Goal: Task Accomplishment & Management: Use online tool/utility

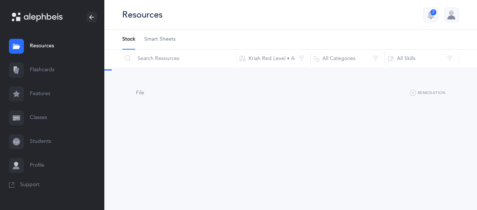
click at [38, 67] on link "Flashcards" at bounding box center [52, 70] width 104 height 24
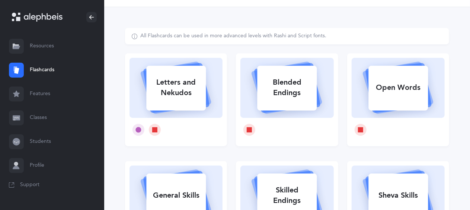
scroll to position [23, 0]
click at [168, 89] on div "Letters and Nekudos" at bounding box center [176, 87] width 60 height 30
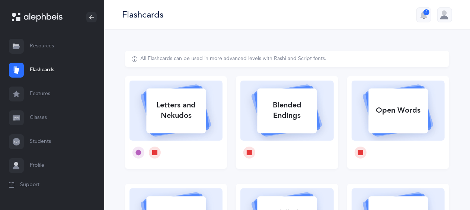
select select
select select "single"
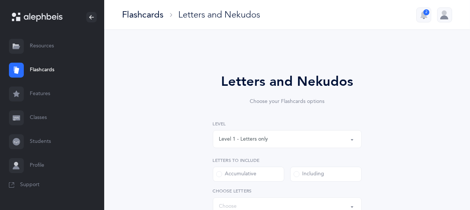
select select "27"
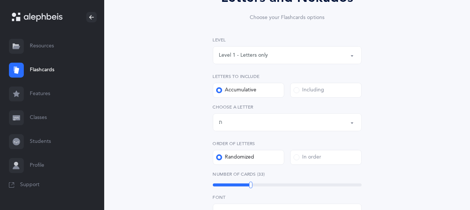
scroll to position [83, 0]
click at [282, 57] on div "Level 1 - Letters only" at bounding box center [287, 56] width 136 height 13
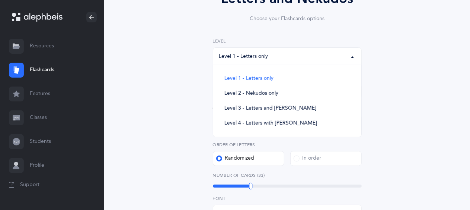
click at [175, 117] on div "Letters and Nekudos Choose your Flashcards options Level 1 - Letters only Level…" at bounding box center [287, 190] width 324 height 444
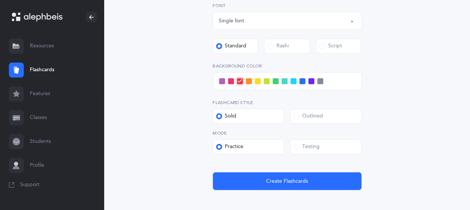
scroll to position [276, 0]
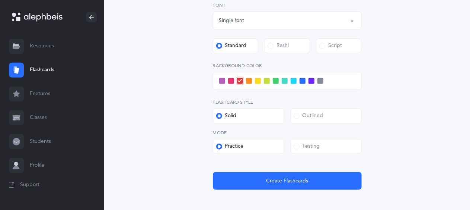
click at [315, 145] on div "Testing" at bounding box center [307, 146] width 26 height 7
click at [0, 0] on input "Testing" at bounding box center [0, 0] width 0 height 0
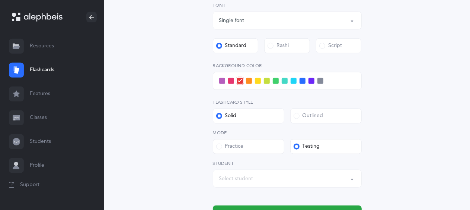
click at [285, 178] on div "Select student" at bounding box center [287, 178] width 136 height 13
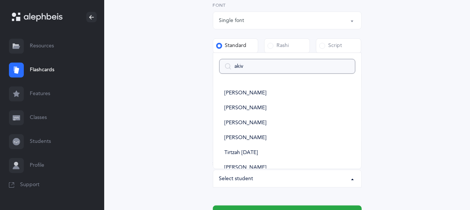
type input "akiva"
select select
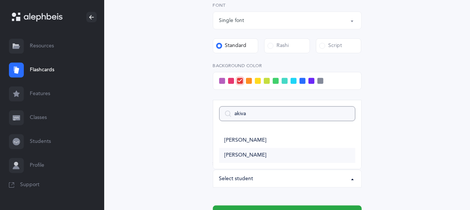
type input "akiva"
click at [241, 153] on span "[PERSON_NAME]" at bounding box center [246, 155] width 42 height 7
select select "9288"
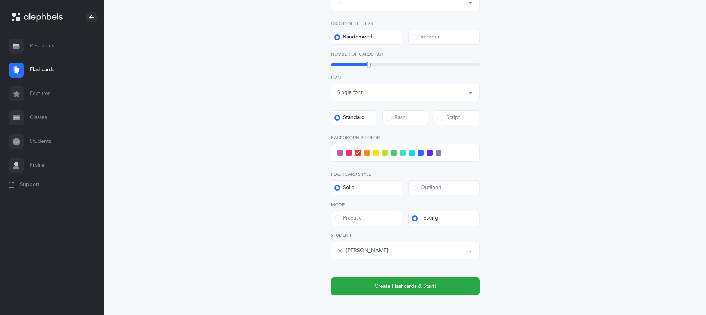
scroll to position [203, 0]
drag, startPoint x: 419, startPoint y: 1, endPoint x: 283, endPoint y: 120, distance: 180.2
click at [283, 120] on div "Letters and Nekudos Choose your Flashcards options Level 1 - Letters only Level…" at bounding box center [405, 86] width 340 height 478
click at [384, 209] on span "Create Flashcards & Start!" at bounding box center [404, 287] width 61 height 8
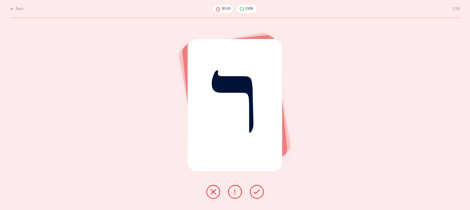
scroll to position [0, 0]
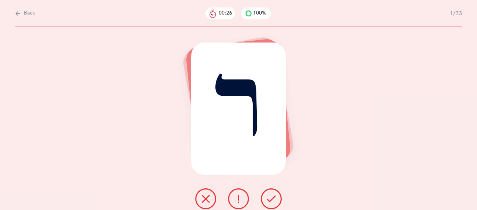
click at [26, 16] on span "Back" at bounding box center [29, 13] width 11 height 7
select select "27"
select select "single"
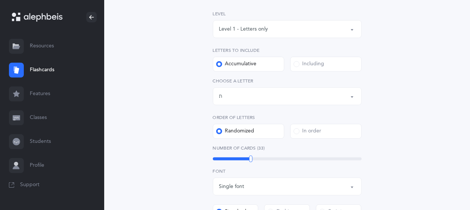
scroll to position [118, 0]
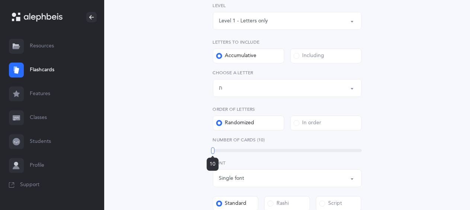
drag, startPoint x: 252, startPoint y: 149, endPoint x: 187, endPoint y: 147, distance: 65.2
click at [187, 147] on div "Letters and Nekudos Choose your Flashcards options Level 1 - Letters only Level…" at bounding box center [287, 172] width 324 height 478
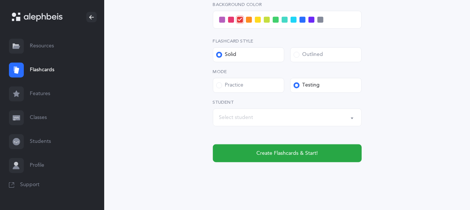
scroll to position [349, 0]
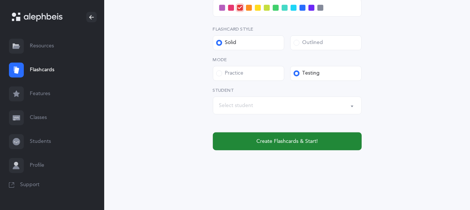
click at [279, 140] on span "Create Flashcards & Start!" at bounding box center [287, 141] width 61 height 8
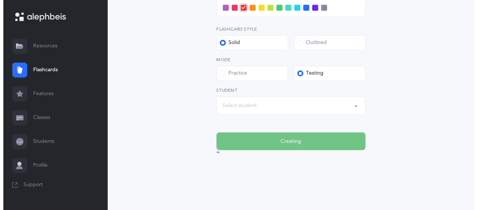
scroll to position [0, 0]
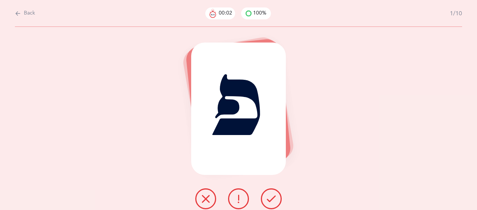
click at [210, 198] on button at bounding box center [205, 198] width 21 height 21
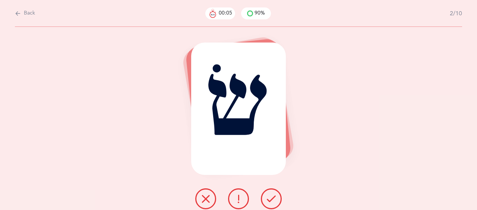
click at [272, 199] on icon at bounding box center [271, 198] width 9 height 9
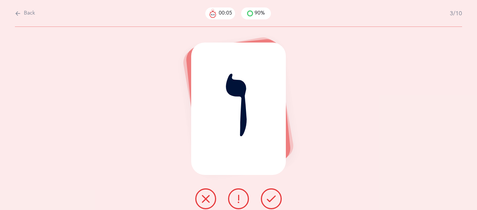
click at [272, 199] on icon at bounding box center [271, 198] width 9 height 9
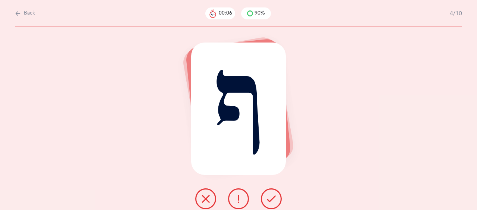
click at [272, 199] on icon at bounding box center [271, 198] width 9 height 9
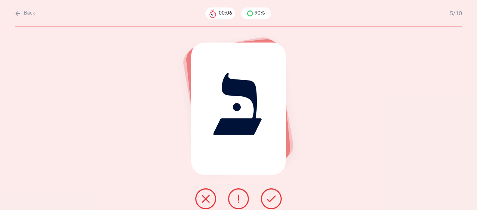
click at [272, 199] on icon at bounding box center [271, 198] width 9 height 9
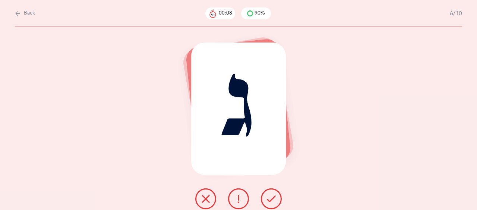
click at [272, 199] on icon at bounding box center [271, 198] width 9 height 9
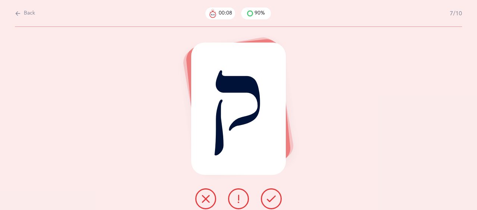
click at [272, 199] on icon at bounding box center [271, 198] width 9 height 9
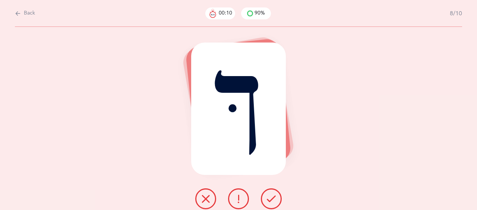
click at [272, 199] on icon at bounding box center [271, 198] width 9 height 9
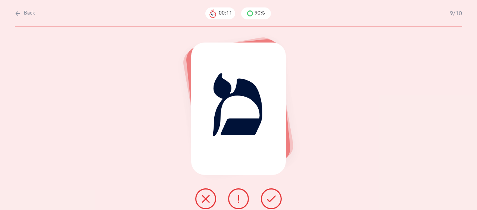
click at [272, 199] on icon at bounding box center [271, 198] width 9 height 9
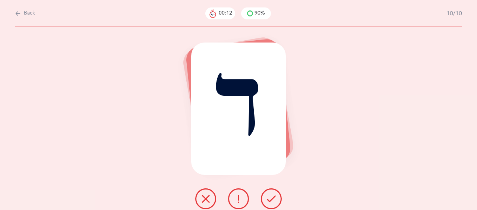
click at [272, 199] on icon at bounding box center [271, 198] width 9 height 9
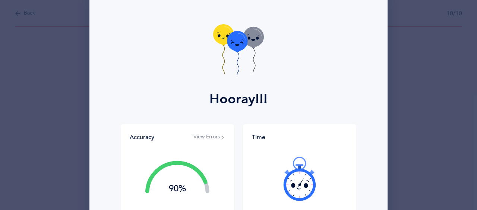
scroll to position [23, 0]
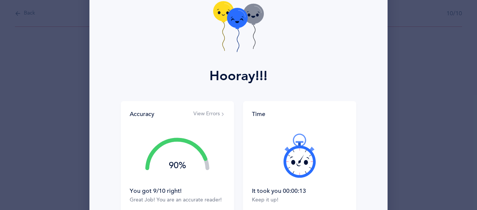
click at [285, 84] on div "Hooray!!!" at bounding box center [238, 33] width 289 height 136
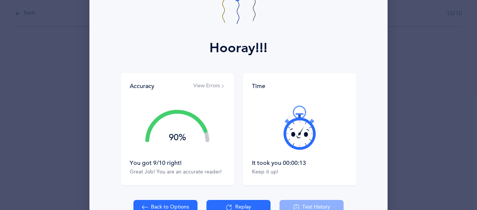
click at [202, 87] on button "View Errors" at bounding box center [209, 85] width 32 height 7
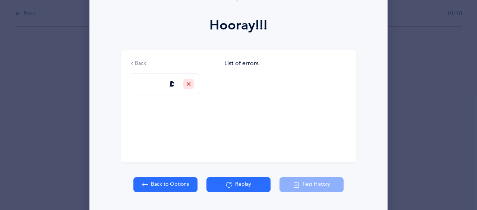
scroll to position [96, 0]
click at [247, 181] on button "Replay" at bounding box center [238, 184] width 64 height 15
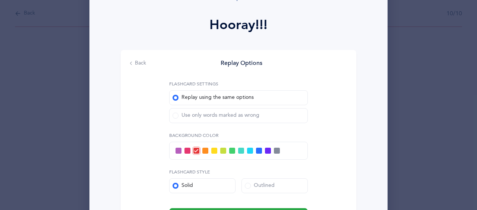
click at [179, 117] on div "Use only words marked as wrong" at bounding box center [215, 115] width 87 height 7
click at [0, 0] on input "Use only words marked as wrong" at bounding box center [0, 0] width 0 height 0
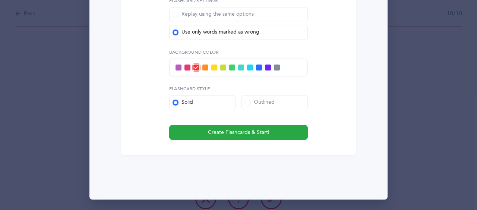
scroll to position [0, 0]
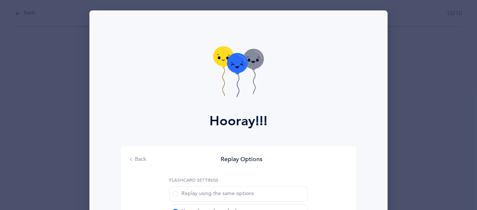
click at [133, 161] on button "Back" at bounding box center [138, 159] width 16 height 7
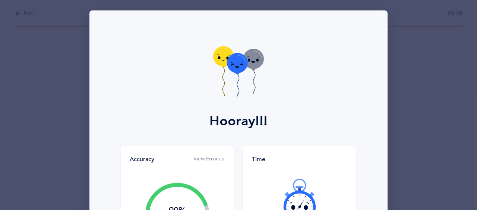
click at [31, 11] on div "Hooray!!! Accuracy View Errors 90% You got 9/10 right! Great Job! You are an ac…" at bounding box center [238, 105] width 477 height 210
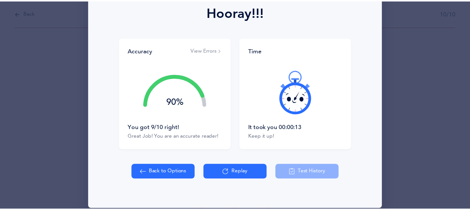
scroll to position [113, 0]
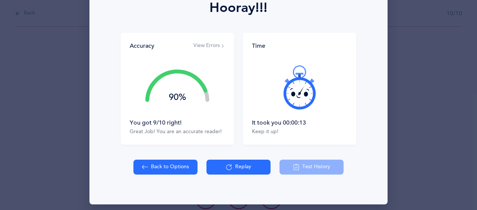
click at [150, 170] on button "Back to Options" at bounding box center [165, 166] width 64 height 15
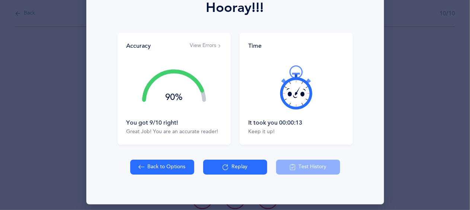
select select "27"
select select "single"
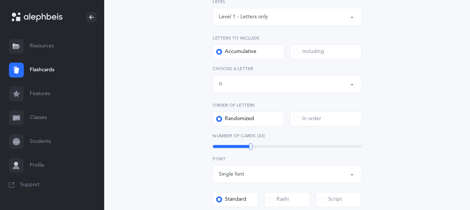
scroll to position [123, 0]
click at [256, 17] on div "Level 1 - Letters only" at bounding box center [243, 17] width 49 height 8
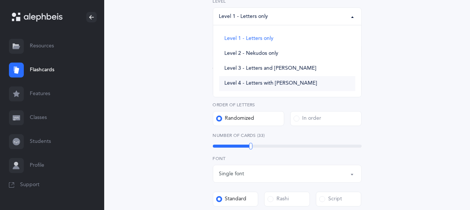
click at [260, 85] on span "Level 4 - Letters with [PERSON_NAME]" at bounding box center [271, 83] width 93 height 7
select select "4"
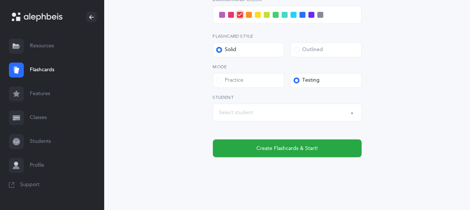
scroll to position [384, 0]
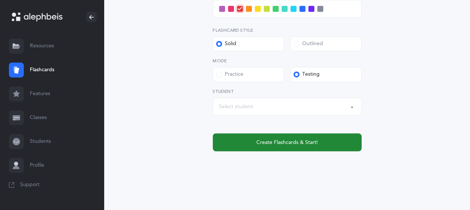
click at [241, 140] on button "Create Flashcards & Start!" at bounding box center [287, 142] width 149 height 18
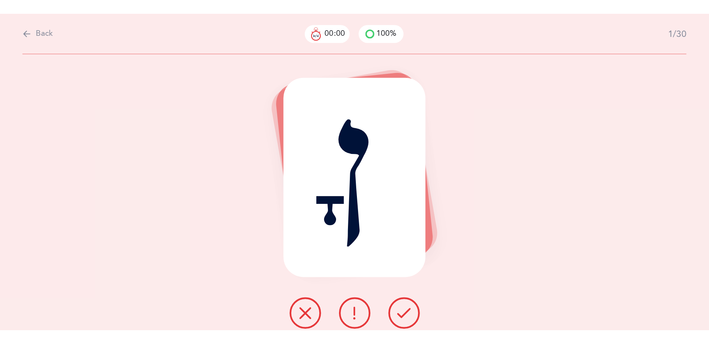
scroll to position [0, 0]
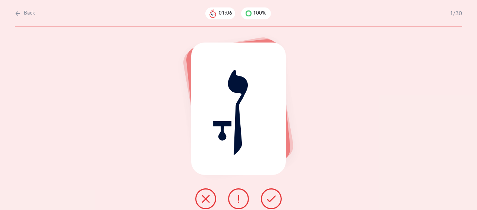
click at [17, 12] on icon at bounding box center [18, 13] width 6 height 8
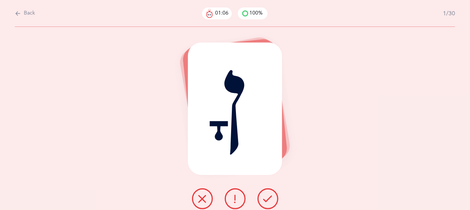
select select "4"
select select "27"
select select "single"
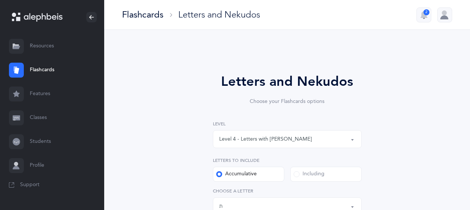
drag, startPoint x: 133, startPoint y: 74, endPoint x: 358, endPoint y: 140, distance: 234.1
click at [358, 140] on button "Level 4 - Letters with [PERSON_NAME]" at bounding box center [287, 139] width 149 height 18
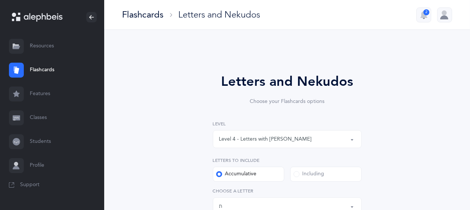
drag, startPoint x: 182, startPoint y: 126, endPoint x: 176, endPoint y: 121, distance: 7.7
click at [237, 139] on div "Level 4 - Letters with [PERSON_NAME]" at bounding box center [265, 139] width 93 height 8
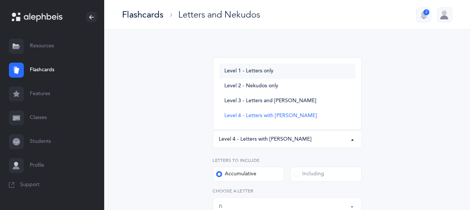
click at [241, 70] on span "Level 1 - Letters only" at bounding box center [249, 71] width 49 height 7
select select "1"
